Goal: Use online tool/utility

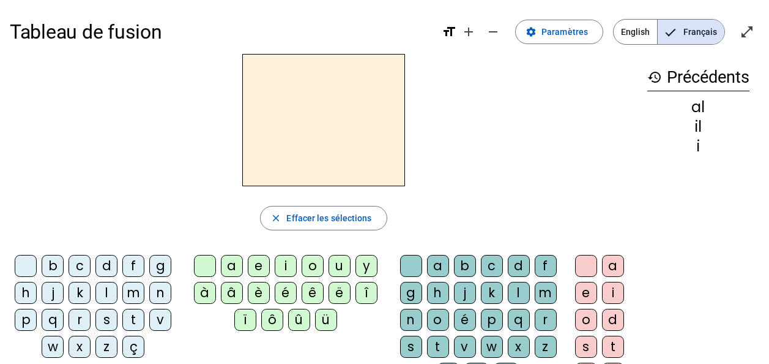
scroll to position [44, 0]
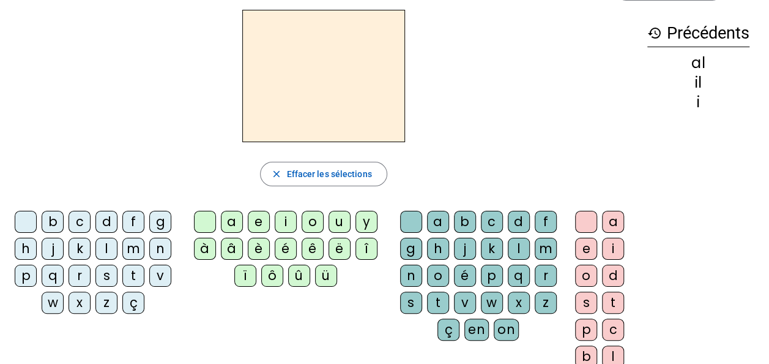
click at [129, 241] on div "m" at bounding box center [133, 249] width 22 height 22
click at [229, 222] on div "a" at bounding box center [232, 222] width 22 height 22
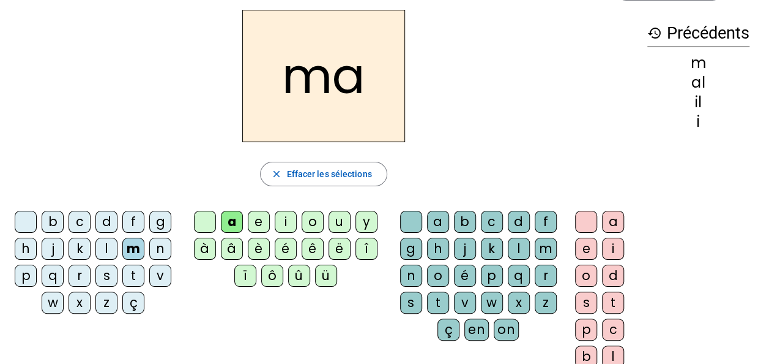
click at [127, 268] on div "t" at bounding box center [133, 275] width 22 height 22
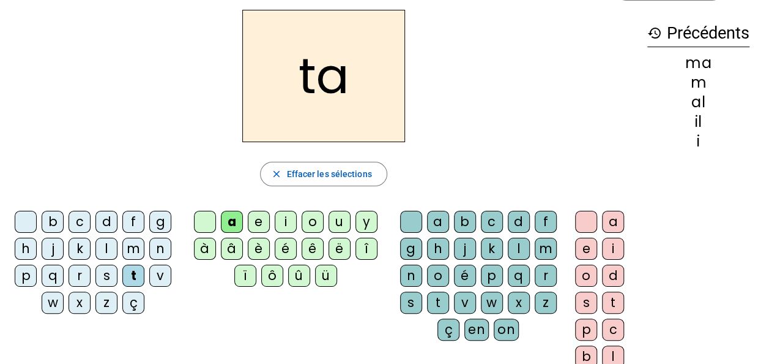
click at [103, 241] on div "l" at bounding box center [106, 249] width 22 height 22
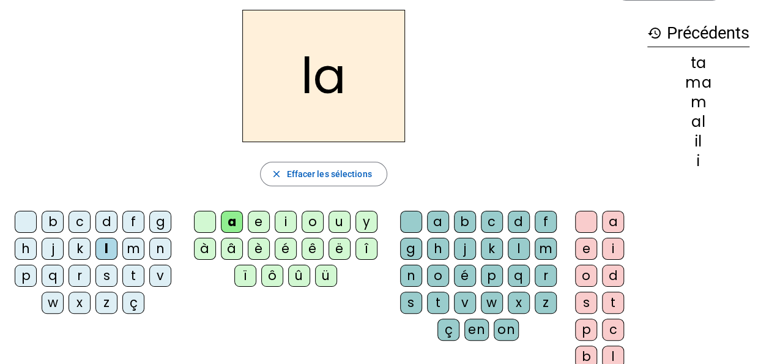
click at [241, 220] on div "a" at bounding box center [232, 222] width 22 height 22
click at [256, 222] on div "e" at bounding box center [259, 222] width 22 height 22
click at [332, 218] on div "u" at bounding box center [340, 222] width 22 height 22
click at [108, 218] on div "d" at bounding box center [106, 222] width 22 height 22
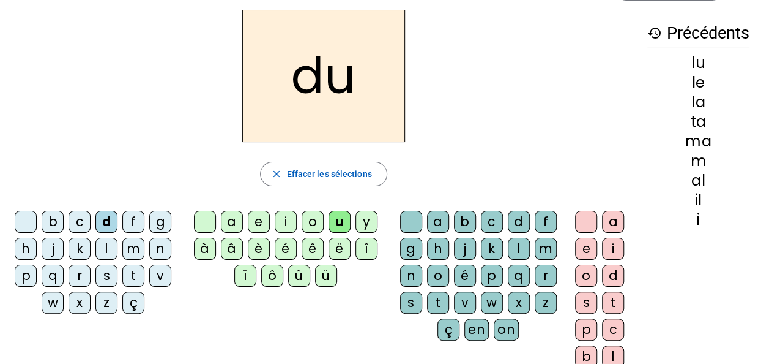
click at [252, 222] on div "e" at bounding box center [259, 222] width 22 height 22
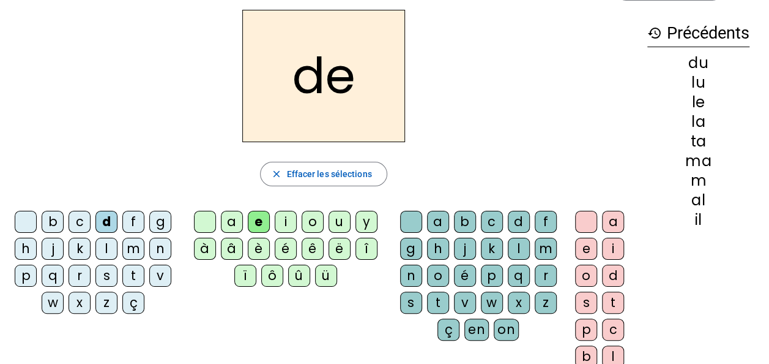
click at [131, 244] on div "m" at bounding box center [133, 249] width 22 height 22
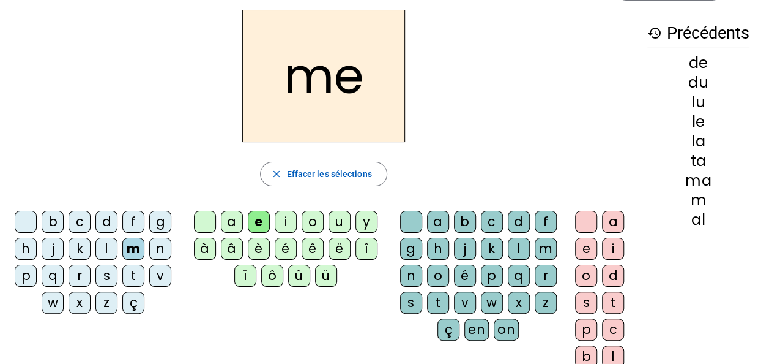
click at [50, 244] on div "j" at bounding box center [53, 249] width 22 height 22
